Goal: Information Seeking & Learning: Find specific fact

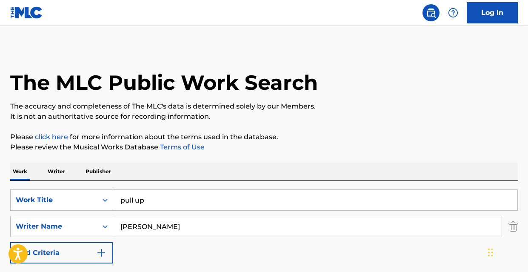
click at [169, 203] on input "pull up" at bounding box center [315, 200] width 405 height 20
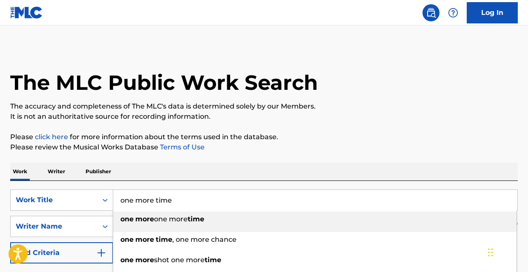
click at [199, 170] on div "Work Writer Publisher" at bounding box center [264, 172] width 508 height 18
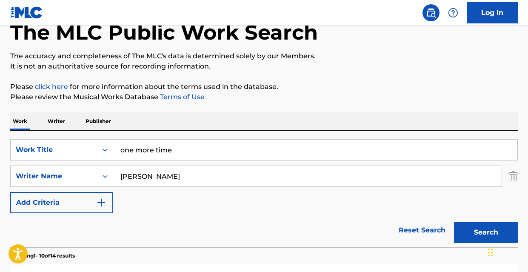
scroll to position [92, 0]
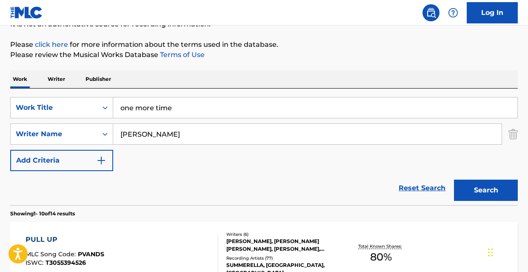
click at [462, 187] on button "Search" at bounding box center [486, 190] width 64 height 21
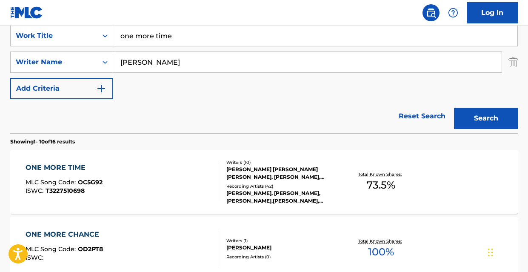
scroll to position [167, 0]
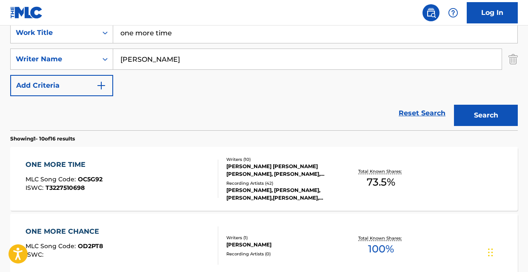
click at [187, 32] on input "one more time" at bounding box center [315, 33] width 405 height 20
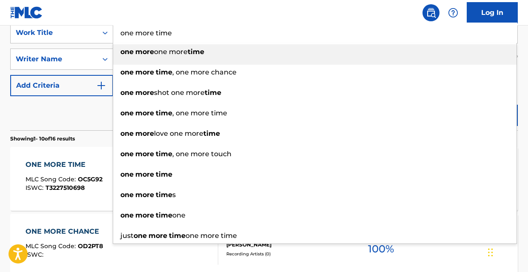
click at [187, 32] on input "one more time" at bounding box center [315, 33] width 405 height 20
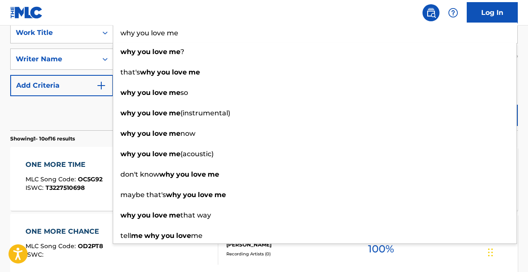
type input "why you love me"
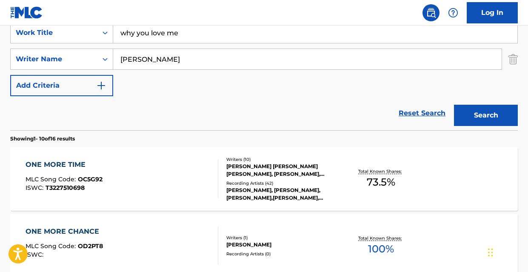
click at [101, 108] on div "Reset Search Search" at bounding box center [264, 113] width 508 height 34
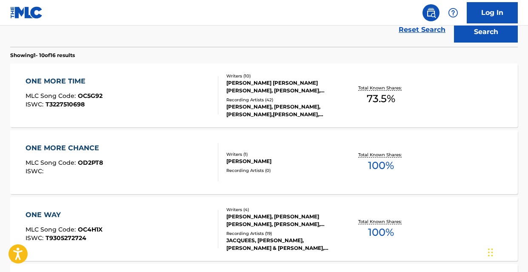
scroll to position [233, 0]
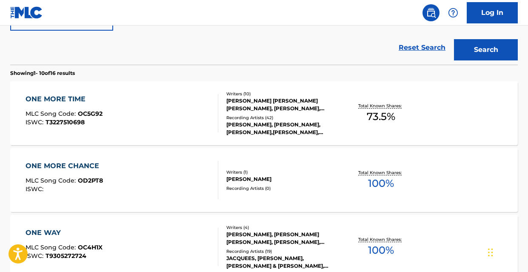
click at [495, 47] on button "Search" at bounding box center [486, 49] width 64 height 21
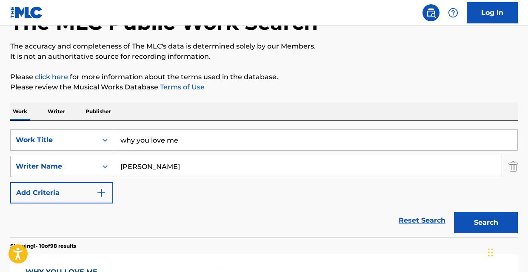
scroll to position [51, 0]
